Goal: Task Accomplishment & Management: Manage account settings

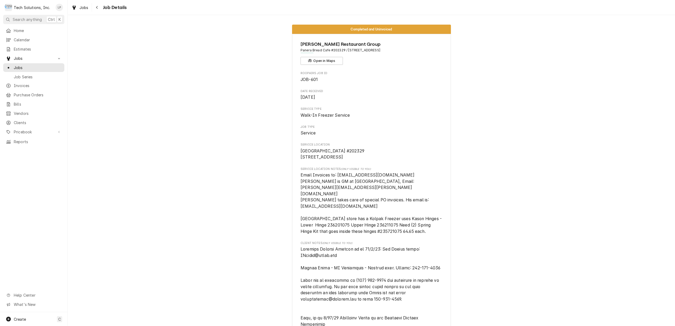
scroll to position [821, 0]
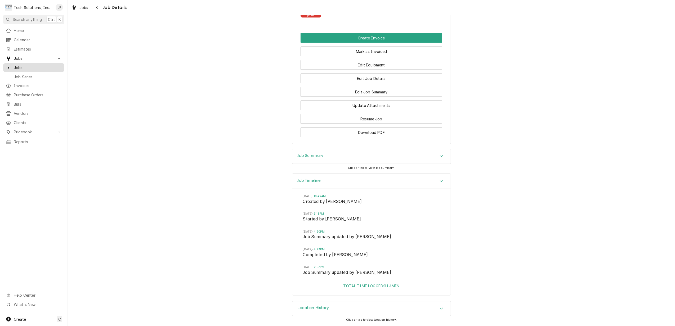
click at [21, 65] on span "Jobs" at bounding box center [38, 68] width 48 height 6
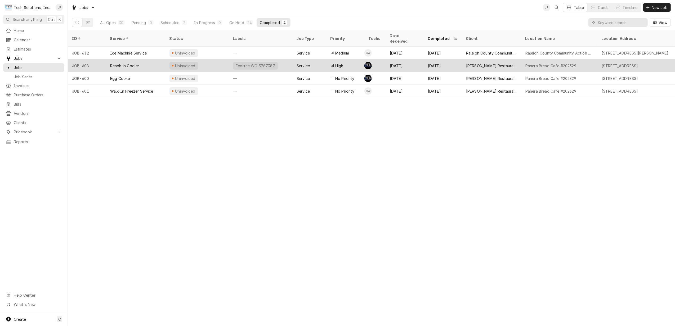
click at [214, 59] on div "Uninvoiced" at bounding box center [197, 65] width 64 height 13
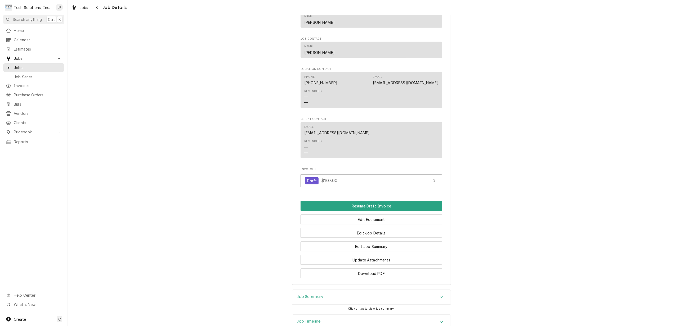
scroll to position [750, 0]
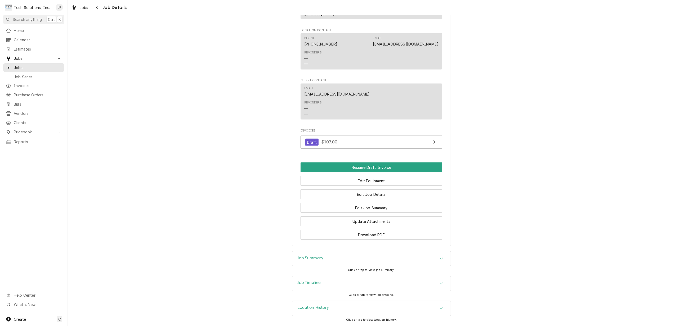
click at [441, 282] on div "Accordion Header" at bounding box center [441, 284] width 8 height 6
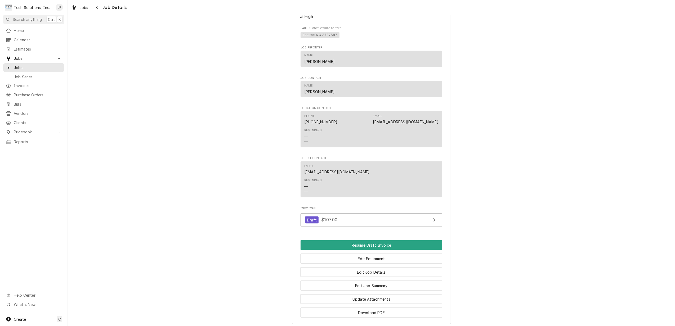
scroll to position [671, 0]
